Goal: Navigation & Orientation: Find specific page/section

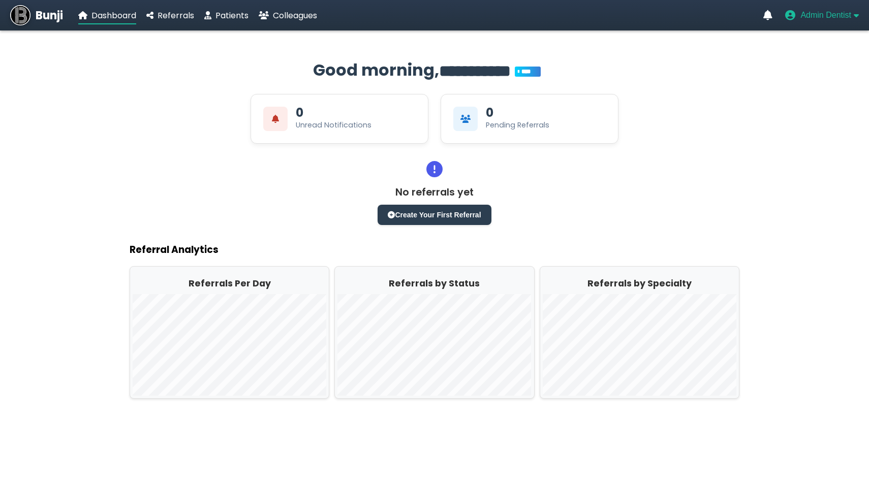
click at [811, 16] on span "Admin Dentist" at bounding box center [825, 15] width 51 height 9
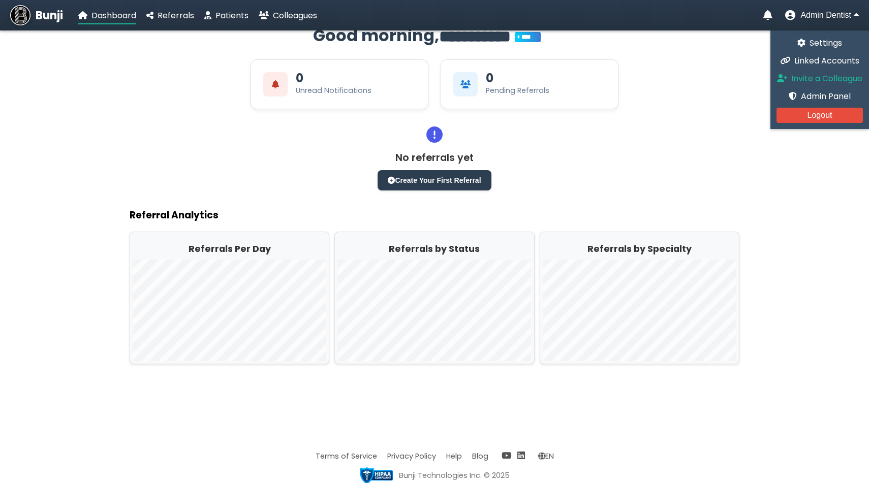
scroll to position [36, 0]
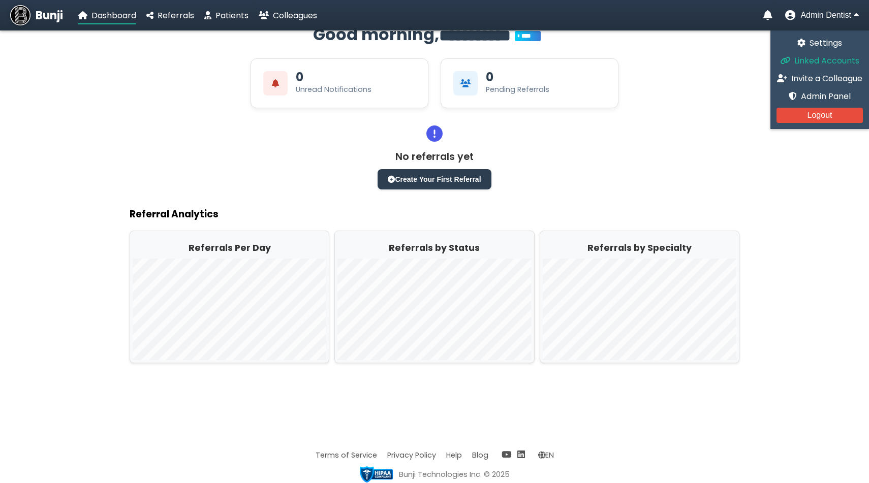
click at [811, 62] on span "Linked Accounts" at bounding box center [826, 61] width 65 height 12
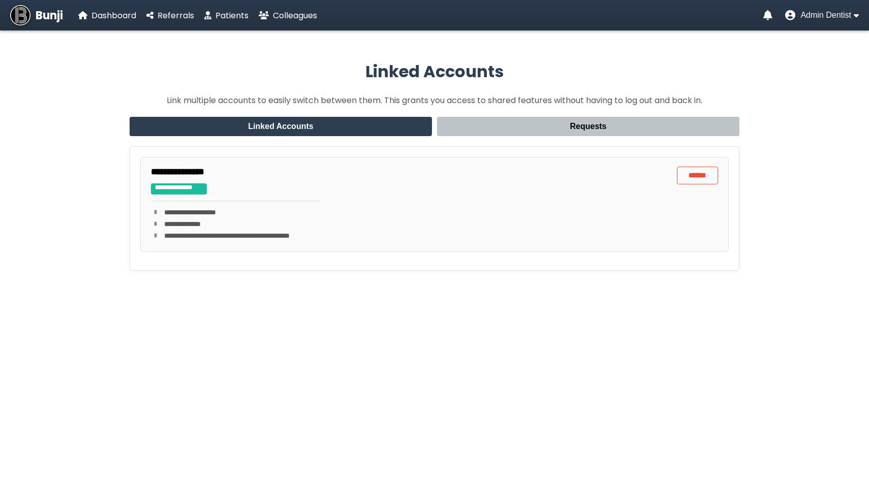
click at [807, 24] on nav "Bunji Dashboard Referrals Patients Colleagues Admin Dentist" at bounding box center [434, 15] width 869 height 30
click at [810, 20] on span "Admin Dentist" at bounding box center [825, 15] width 51 height 9
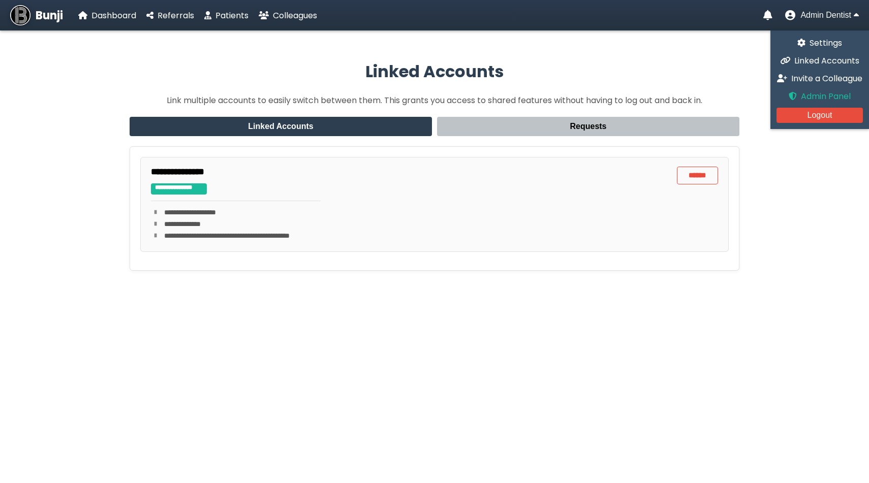
click at [814, 91] on span "Admin Panel" at bounding box center [826, 96] width 50 height 12
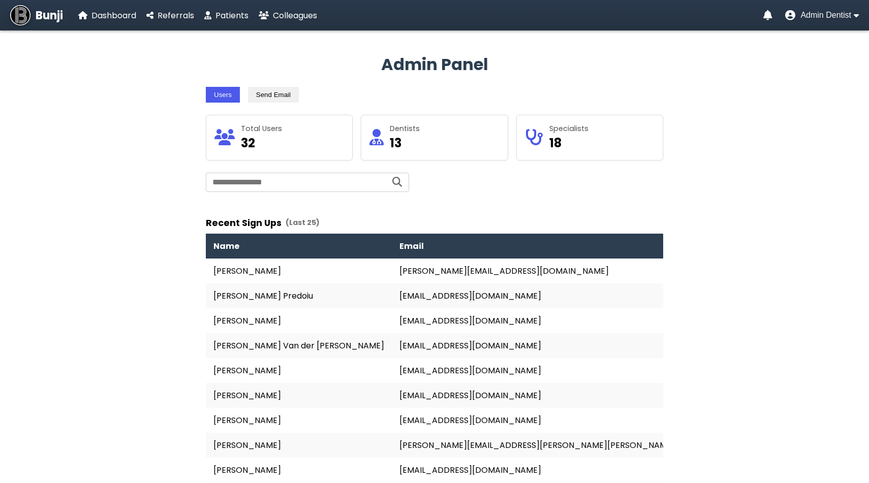
click at [36, 19] on span "Bunji" at bounding box center [49, 15] width 27 height 17
